Goal: Find contact information: Find contact information

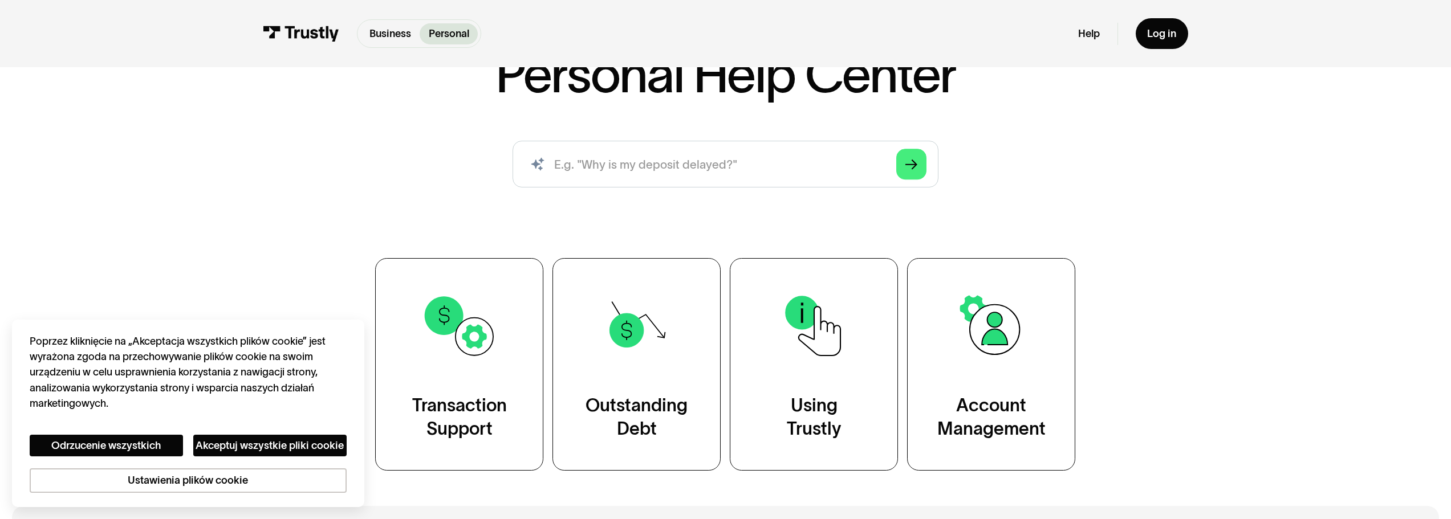
scroll to position [171, 0]
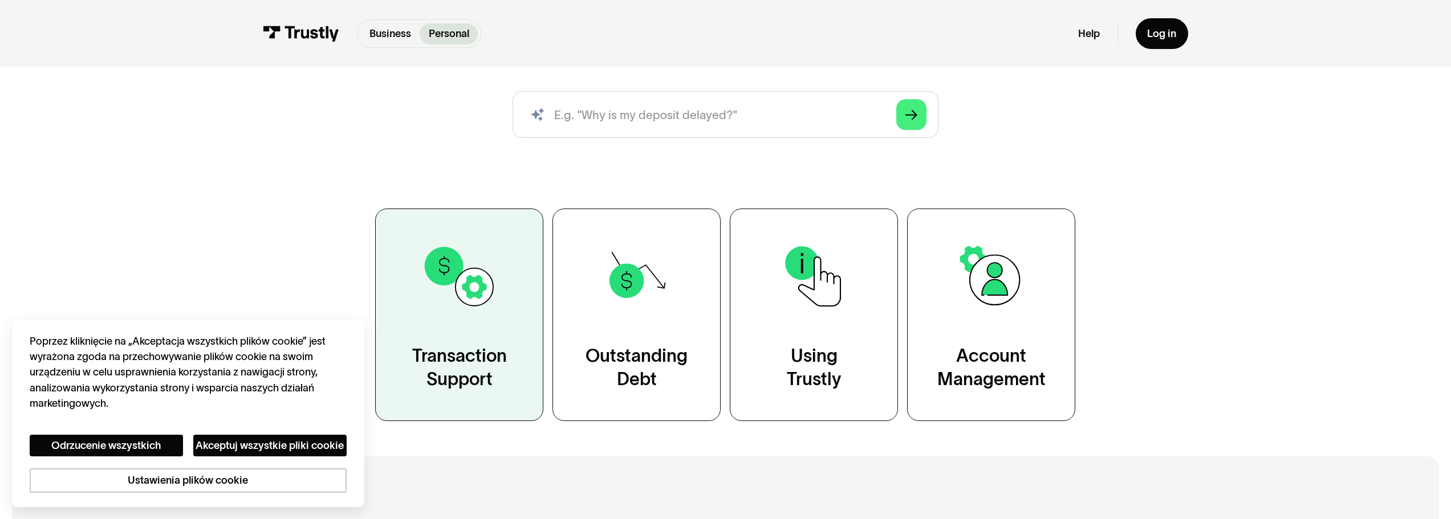
click at [478, 261] on img at bounding box center [459, 276] width 76 height 76
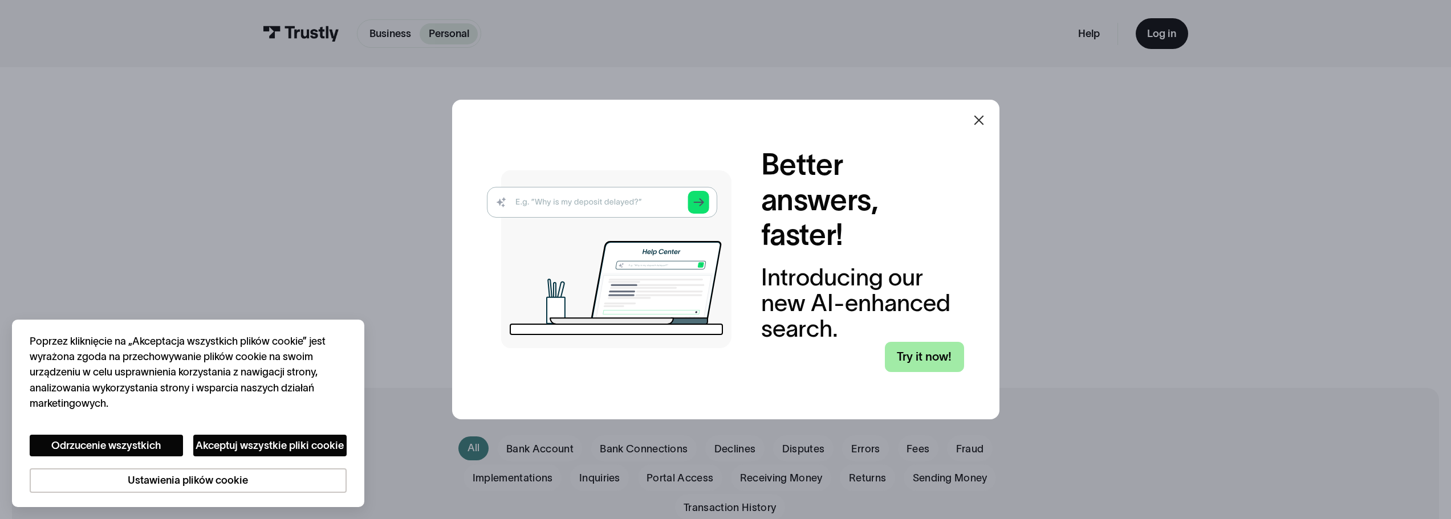
click at [918, 360] on link "Try it now!" at bounding box center [924, 357] width 79 height 31
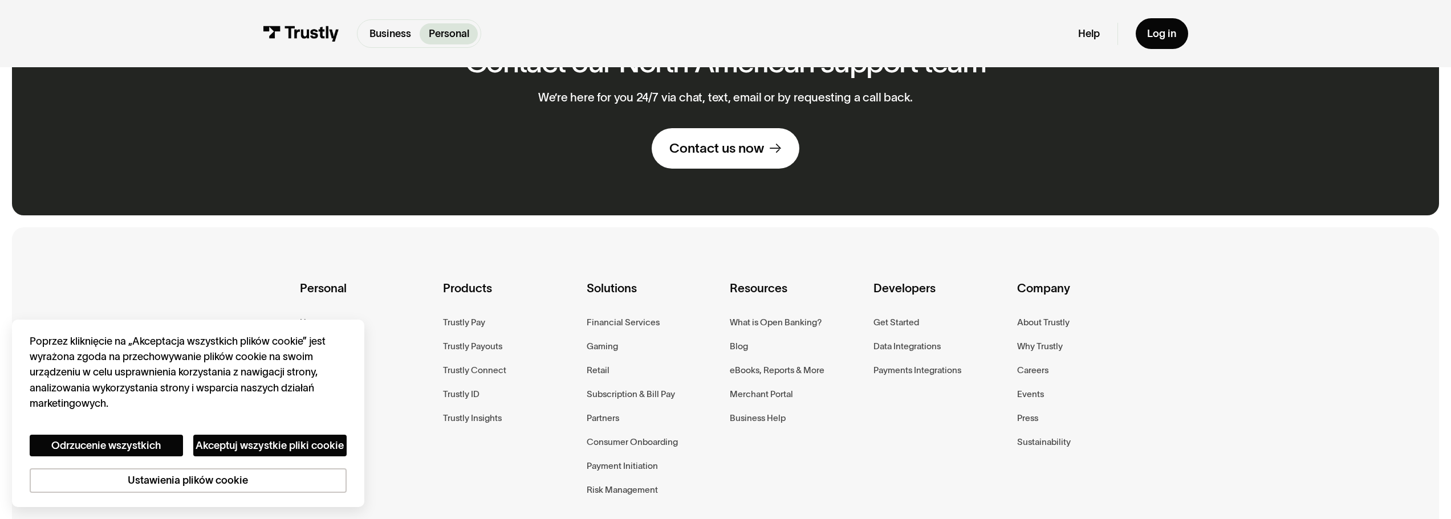
scroll to position [1026, 0]
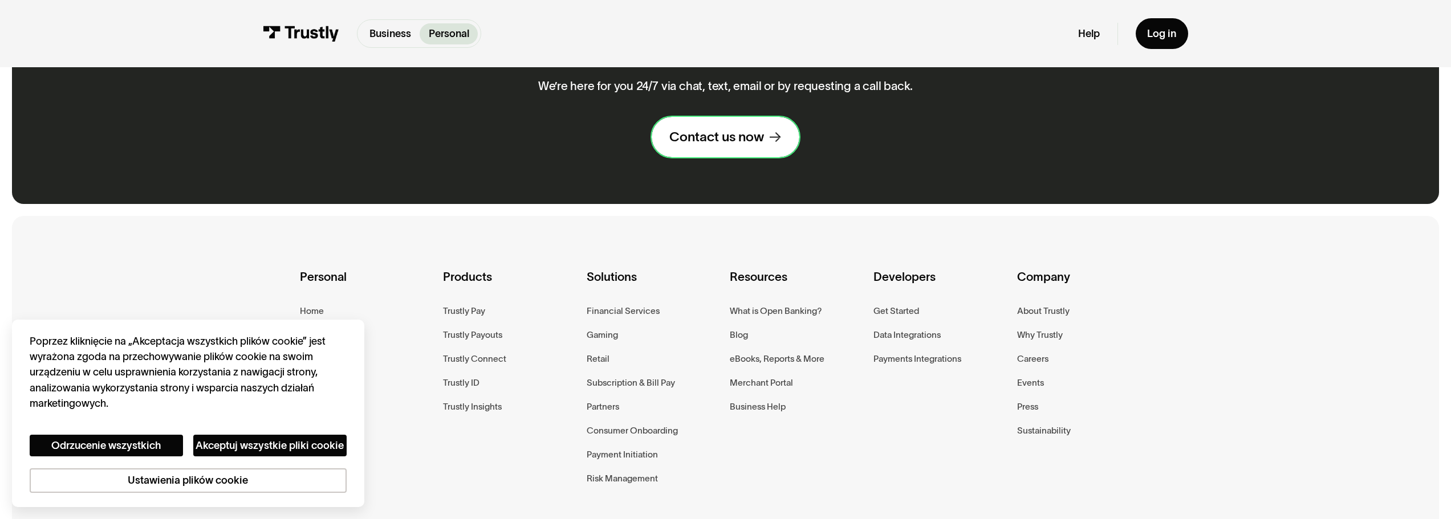
click at [722, 153] on link "Contact us now" at bounding box center [726, 137] width 148 height 40
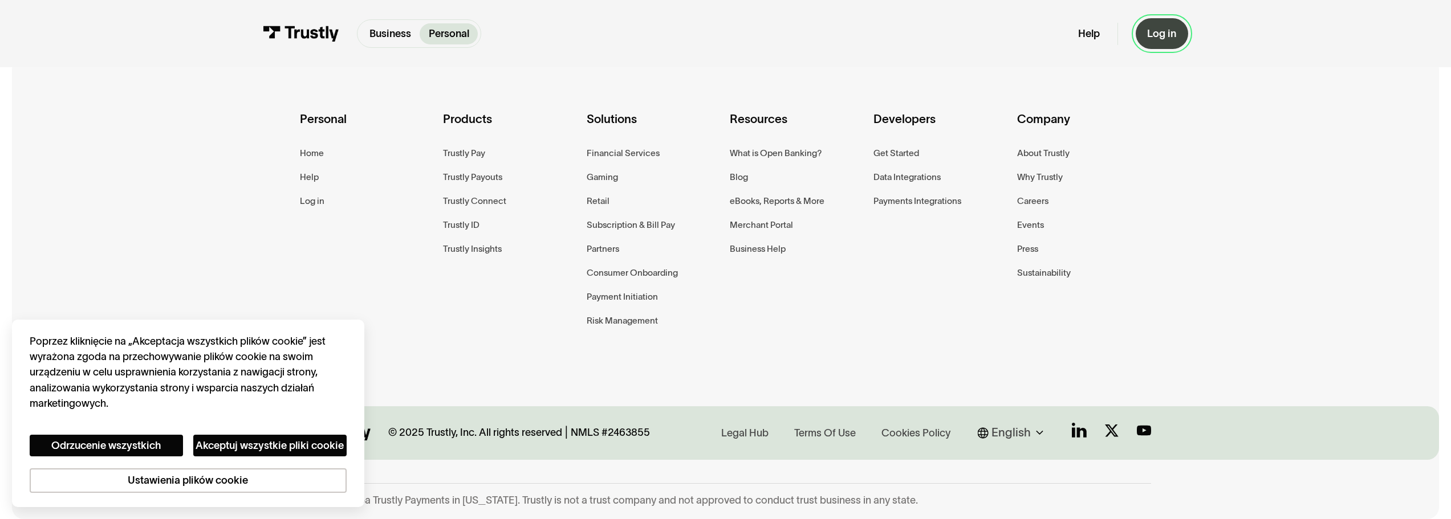
click at [1171, 37] on div "Log in" at bounding box center [1161, 33] width 29 height 13
